Goal: Complete application form

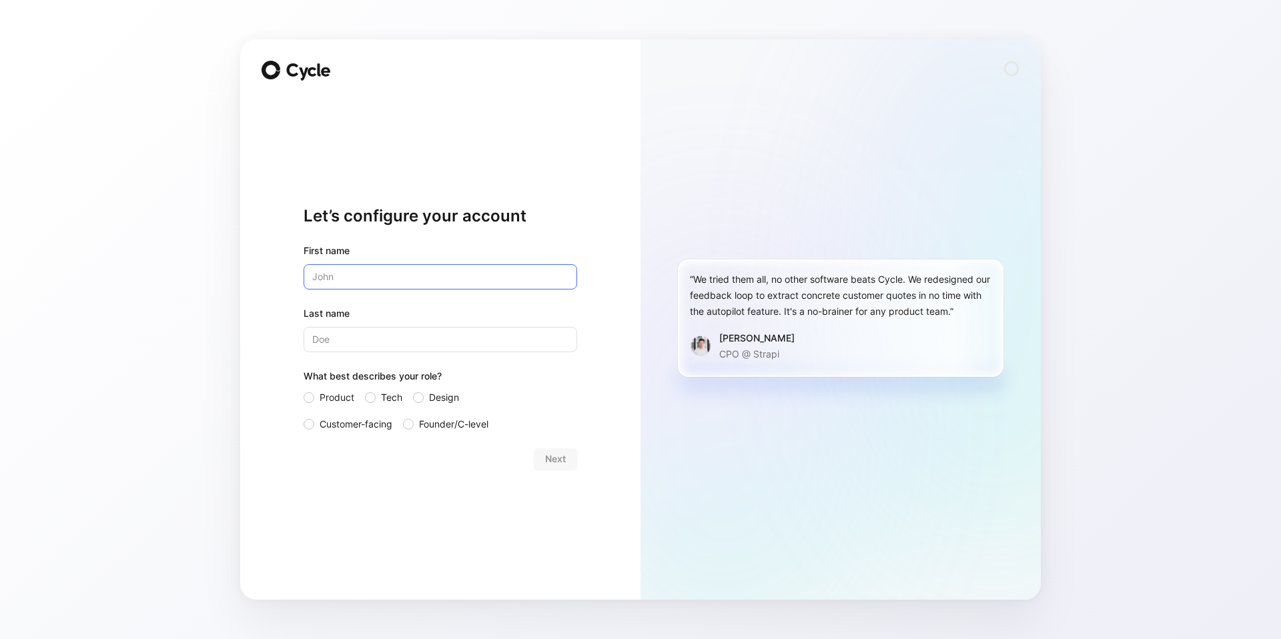
click at [441, 276] on input "text" at bounding box center [441, 276] width 274 height 25
click at [311, 427] on div at bounding box center [309, 424] width 11 height 11
click at [304, 416] on input "Customer-facing" at bounding box center [304, 416] width 0 height 0
click at [416, 273] on input "text" at bounding box center [441, 276] width 274 height 25
type input "[PERSON_NAME]"
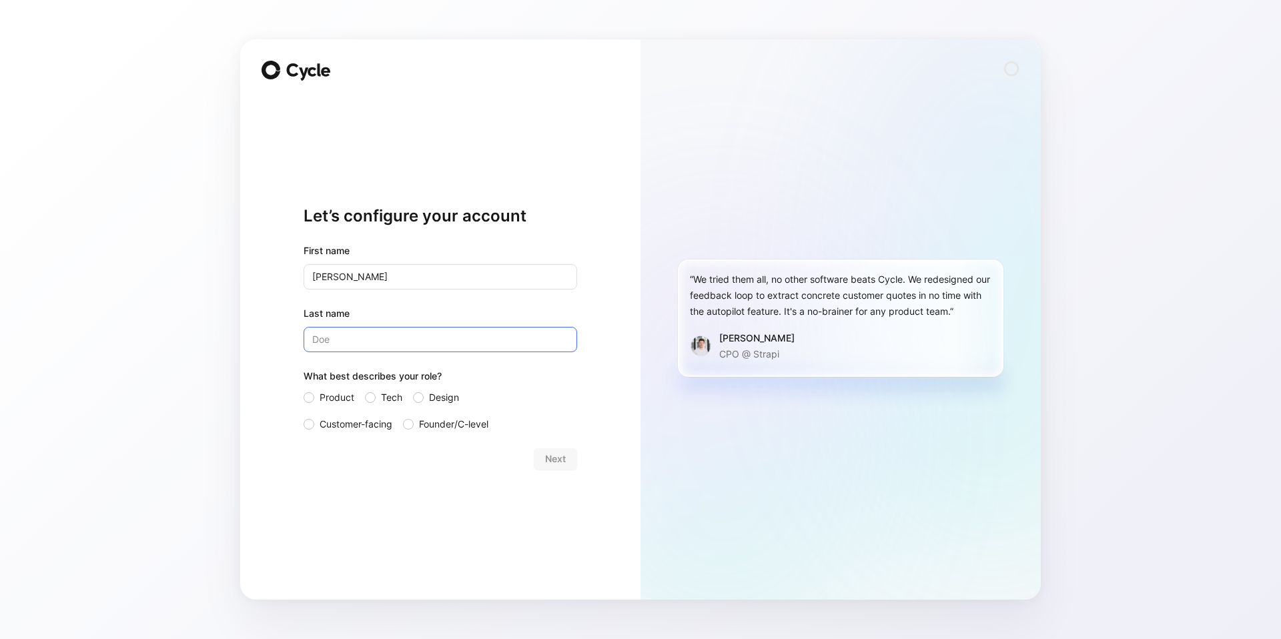
click at [464, 334] on input "Last name" at bounding box center [441, 339] width 274 height 25
type input "Pun"
click at [542, 462] on button "Next" at bounding box center [555, 458] width 43 height 21
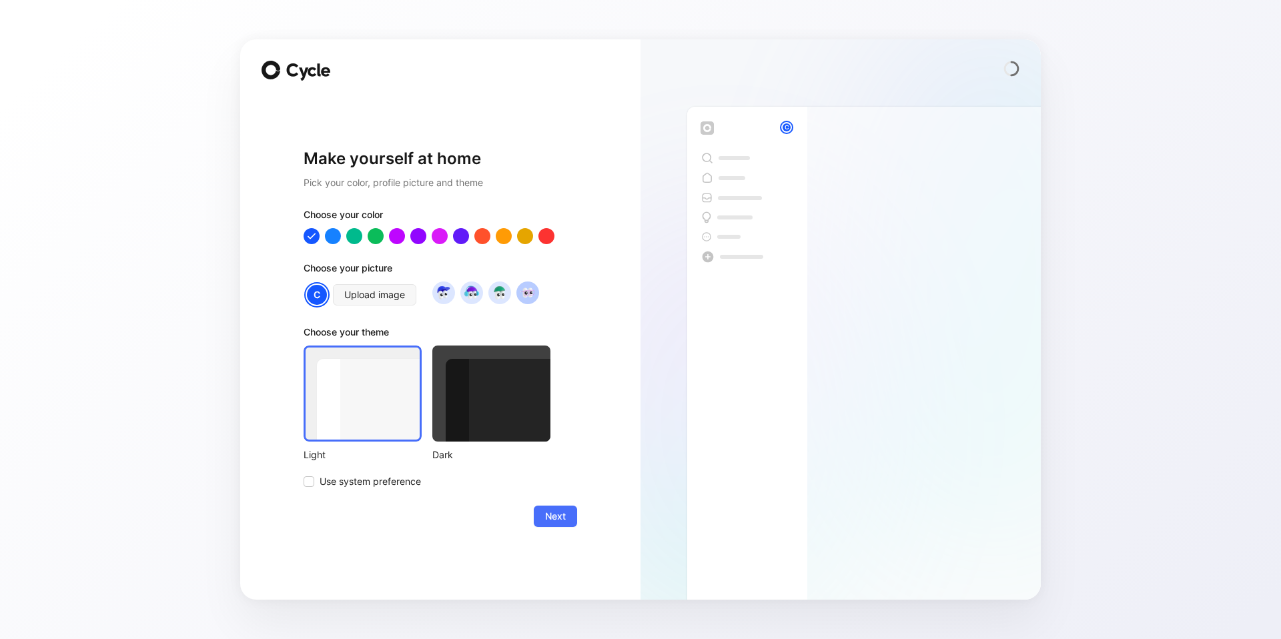
click at [533, 292] on img at bounding box center [527, 293] width 18 height 18
click at [552, 513] on span "Next" at bounding box center [555, 516] width 21 height 16
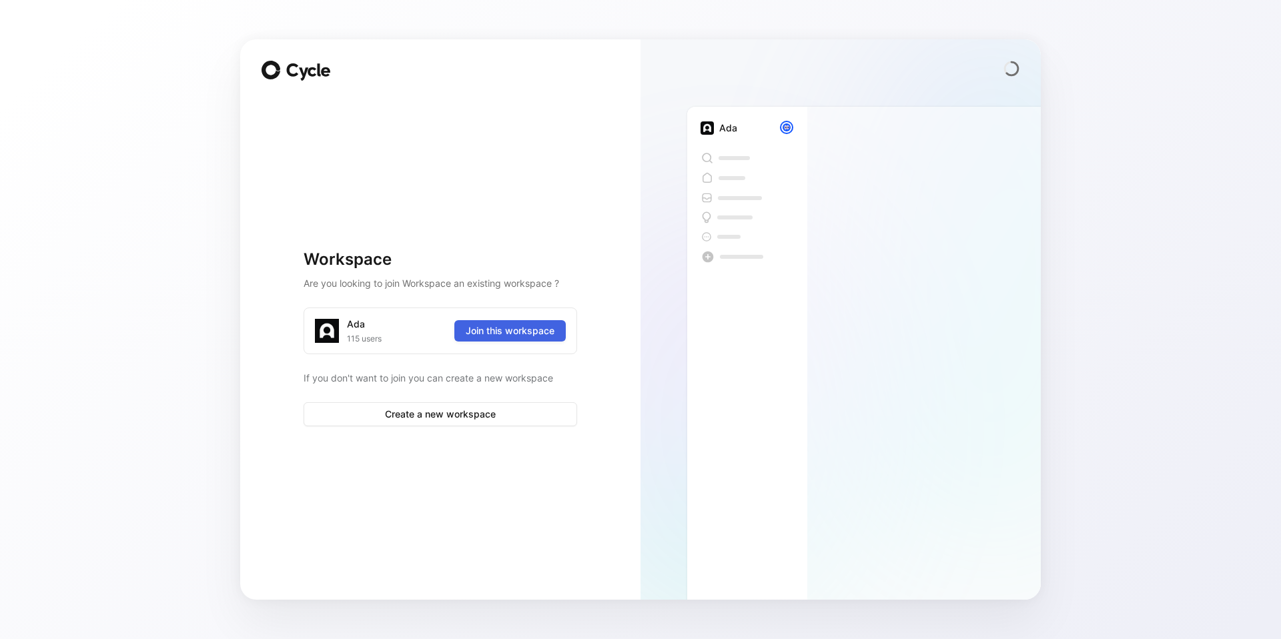
click at [542, 333] on span "Join this workspace" at bounding box center [510, 331] width 89 height 16
